Goal: Task Accomplishment & Management: Complete application form

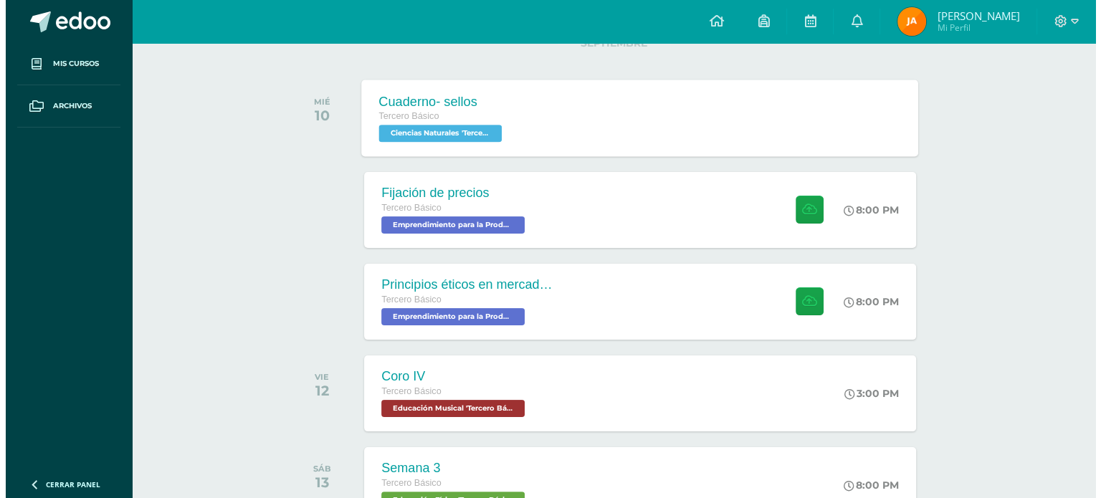
scroll to position [207, 0]
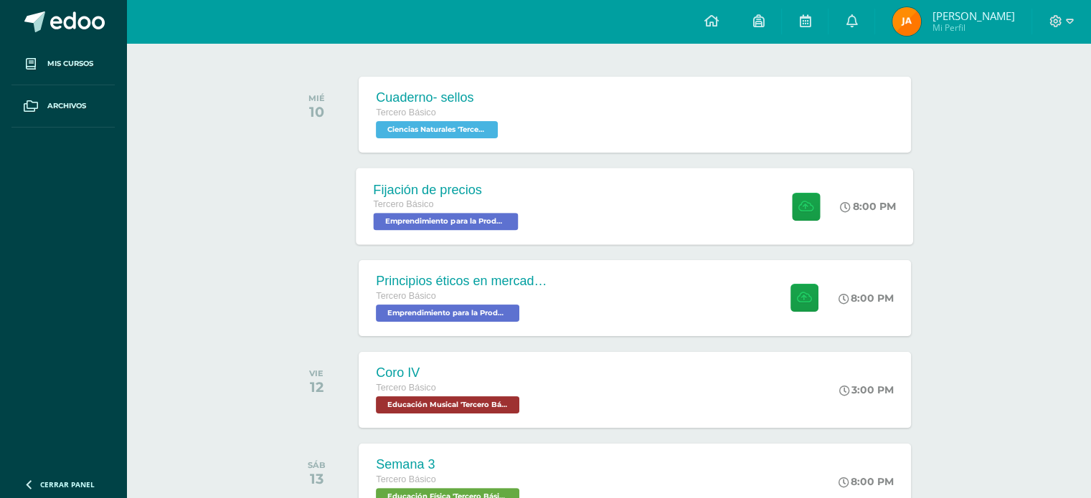
click at [587, 225] on div "Fijación de precios Tercero Básico Emprendimiento para la Productividad 'Tercer…" at bounding box center [634, 206] width 557 height 77
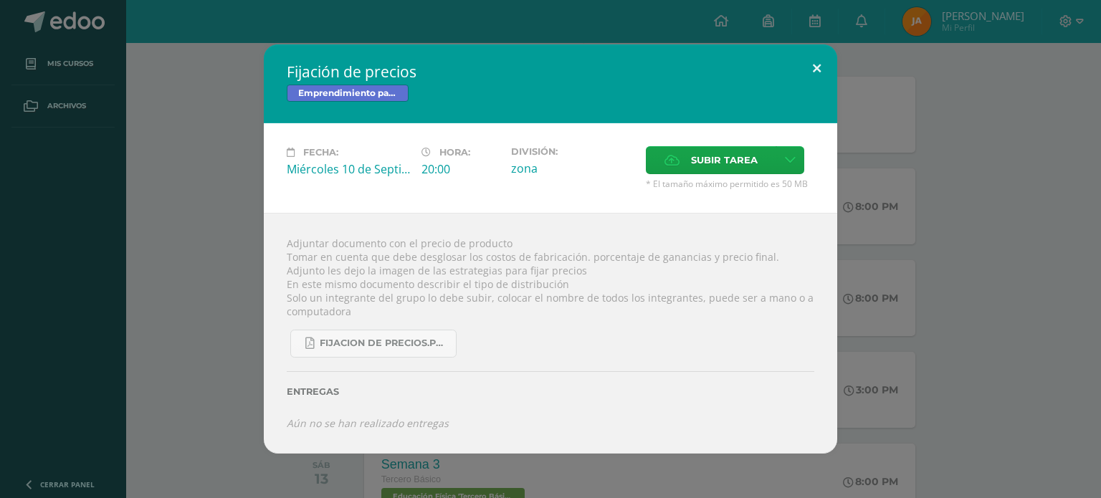
click at [817, 82] on button at bounding box center [817, 68] width 41 height 49
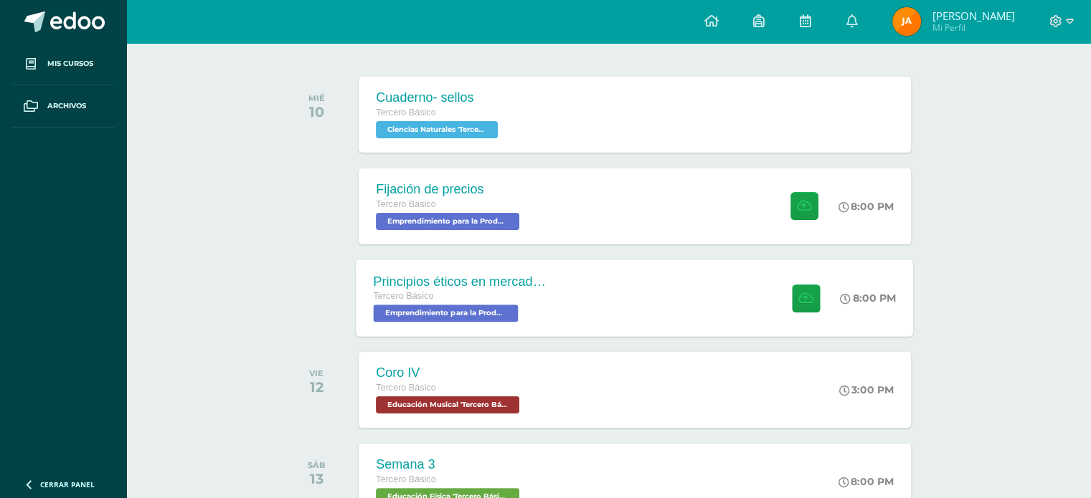
click at [594, 313] on div "Principios éticos en mercadotecnia y publicidad Tercero Básico Emprendimiento p…" at bounding box center [634, 298] width 557 height 77
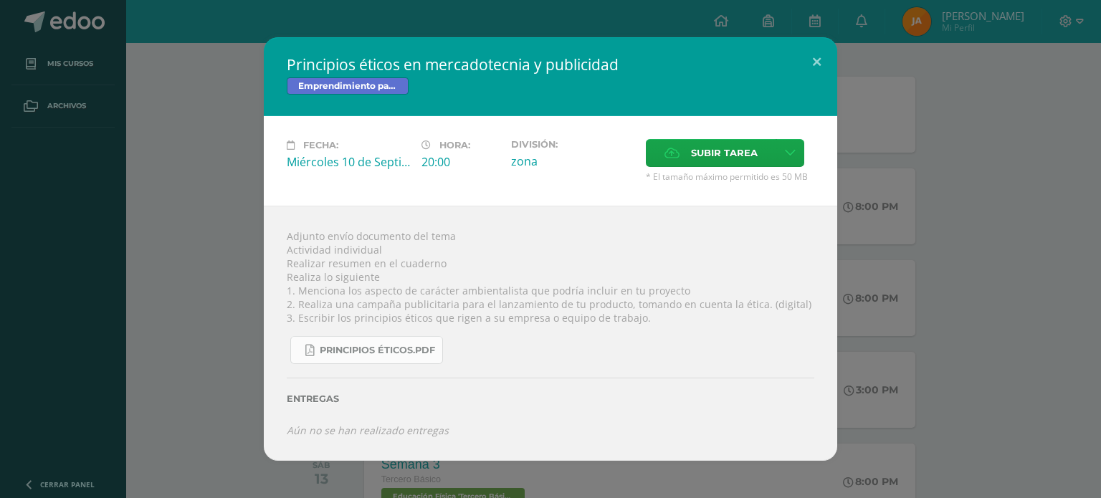
click at [411, 356] on span "Principios éticos.pdf" at bounding box center [377, 350] width 115 height 11
click at [428, 349] on span "Principios éticos.pdf" at bounding box center [377, 350] width 115 height 11
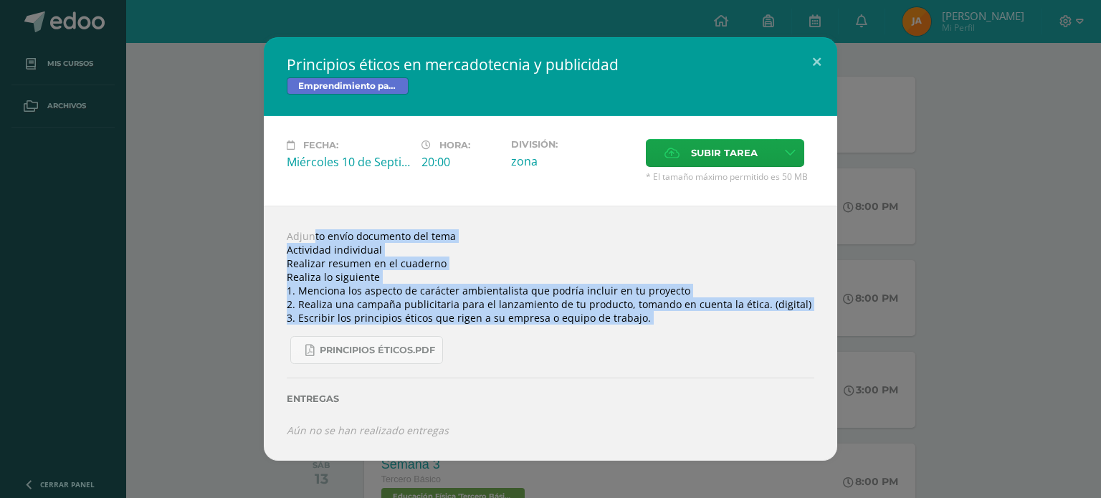
drag, startPoint x: 288, startPoint y: 231, endPoint x: 640, endPoint y: 333, distance: 367.2
click at [640, 333] on div "Adjunto envío documento del tema Actividad individual Realizar resumen en el cu…" at bounding box center [551, 333] width 574 height 255
copy div "Adjunto envío documento del tema Actividad individual Realizar resumen en el cu…"
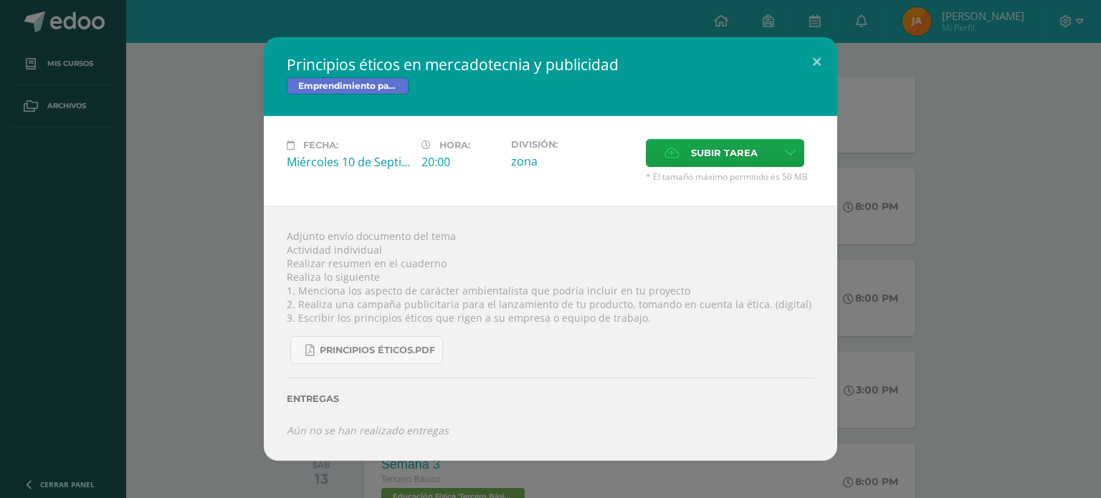
click at [669, 389] on div "Entregas" at bounding box center [551, 393] width 528 height 59
click at [686, 157] on label "Subir tarea" at bounding box center [711, 153] width 131 height 28
click at [0, 0] on input "Subir tarea" at bounding box center [0, 0] width 0 height 0
